Goal: Information Seeking & Learning: Find specific page/section

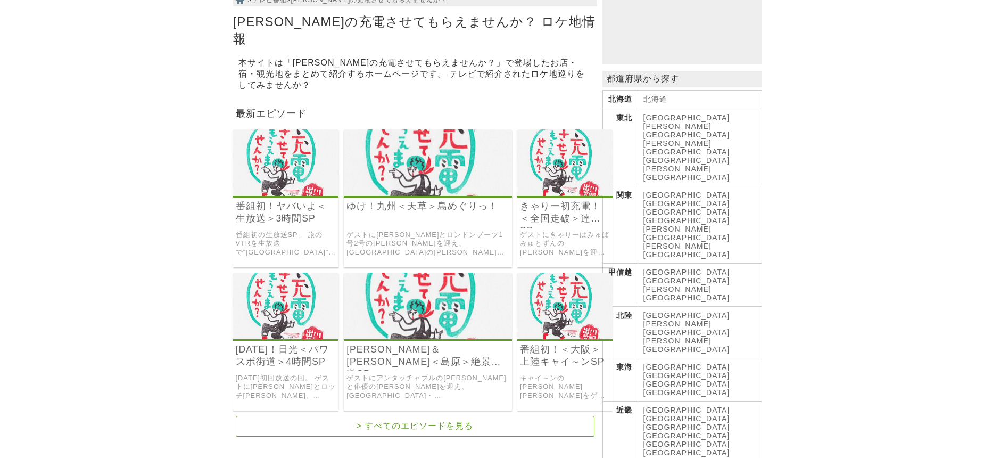
scroll to position [135, 0]
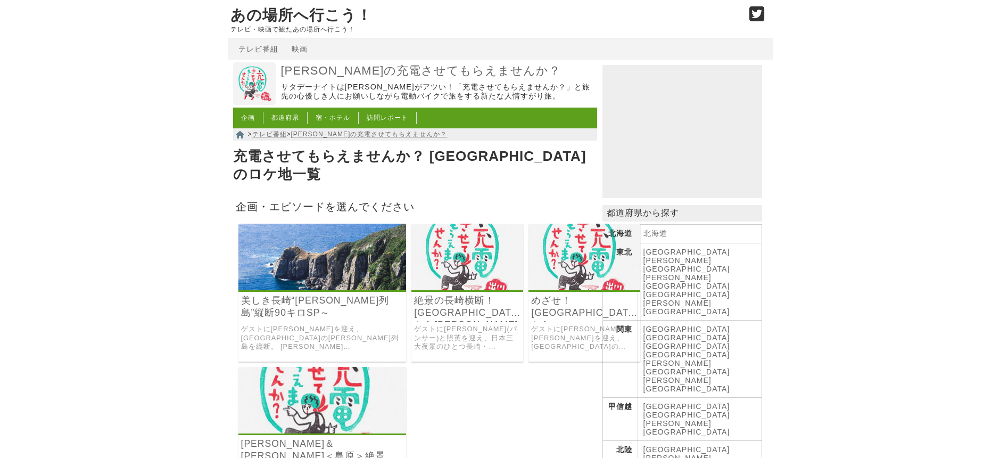
click at [529, 239] on img at bounding box center [585, 257] width 112 height 67
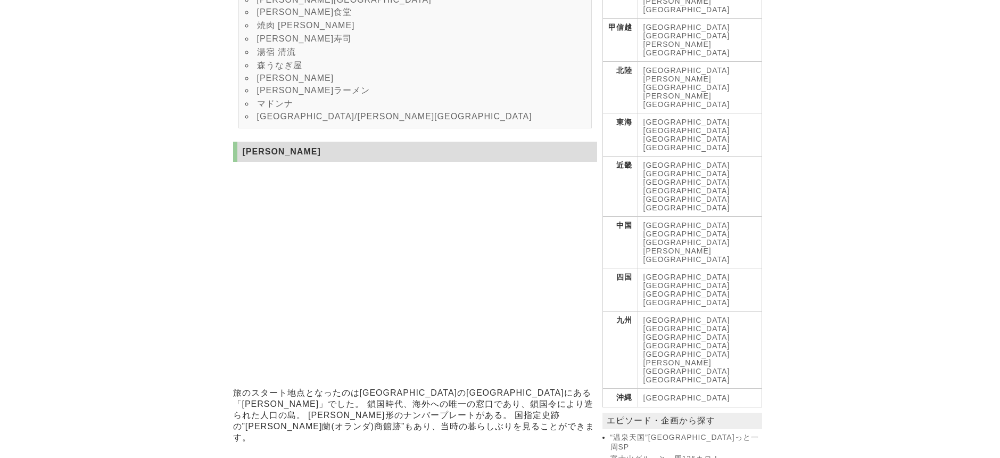
scroll to position [400, 0]
